Goal: Find specific page/section: Find specific page/section

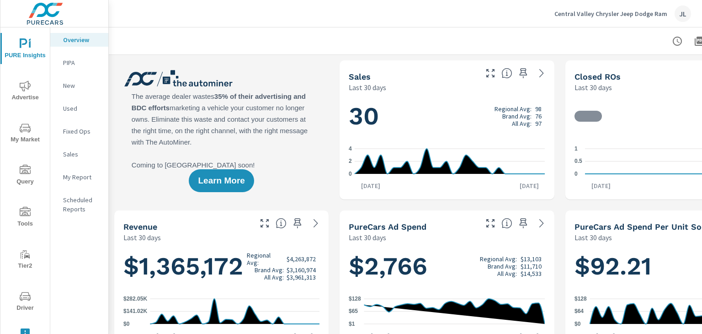
click at [30, 219] on span "Tools" at bounding box center [25, 218] width 44 height 22
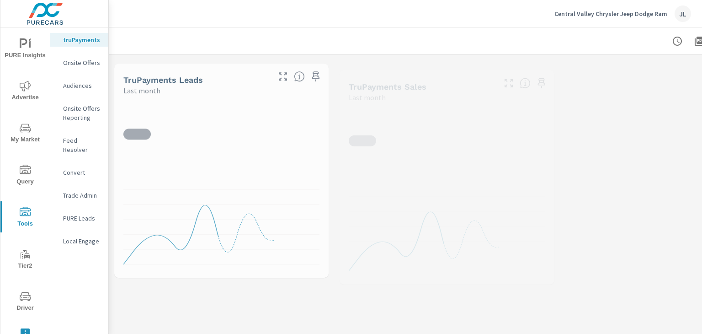
scroll to position [3, 0]
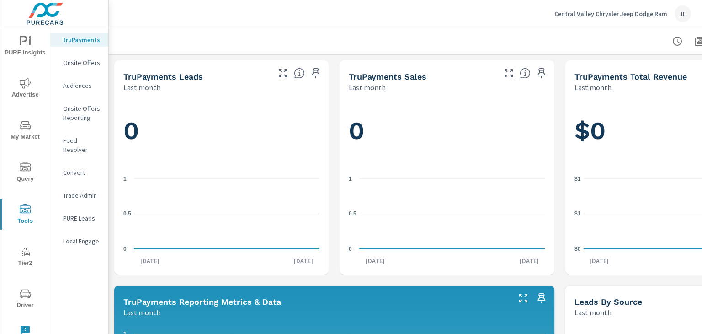
click at [81, 138] on p "Feed Resolver" at bounding box center [82, 145] width 38 height 18
